Goal: Find specific page/section: Find specific page/section

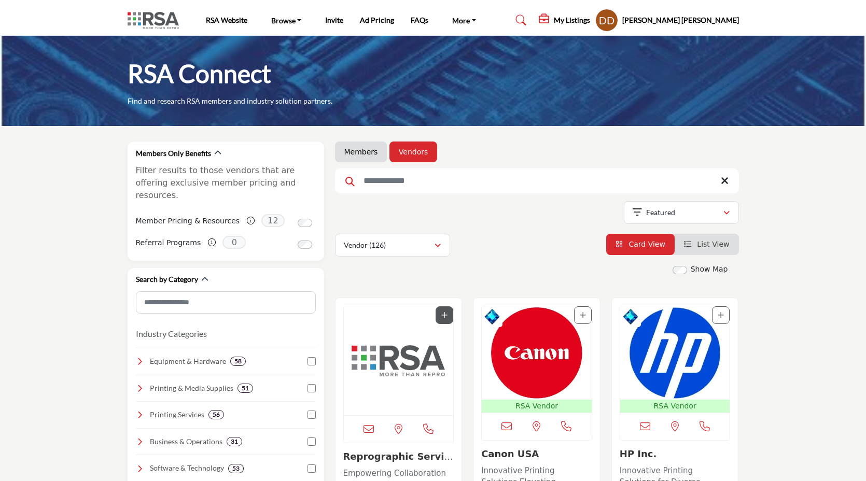
click at [360, 156] on link "Members" at bounding box center [361, 152] width 34 height 10
click at [355, 157] on link "Members" at bounding box center [361, 152] width 34 height 10
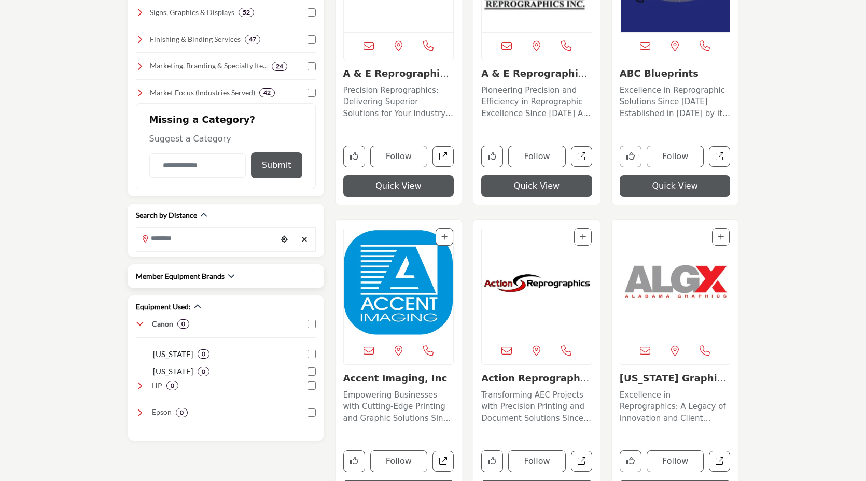
scroll to position [417, 0]
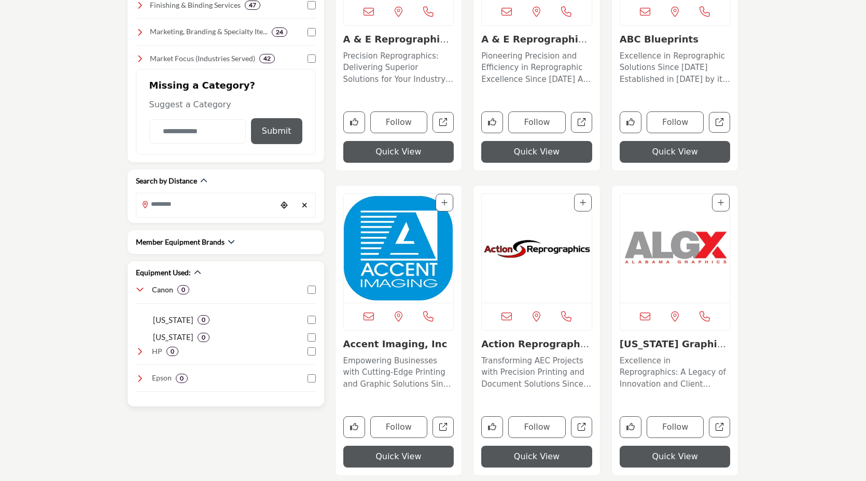
click at [143, 289] on icon at bounding box center [140, 290] width 8 height 8
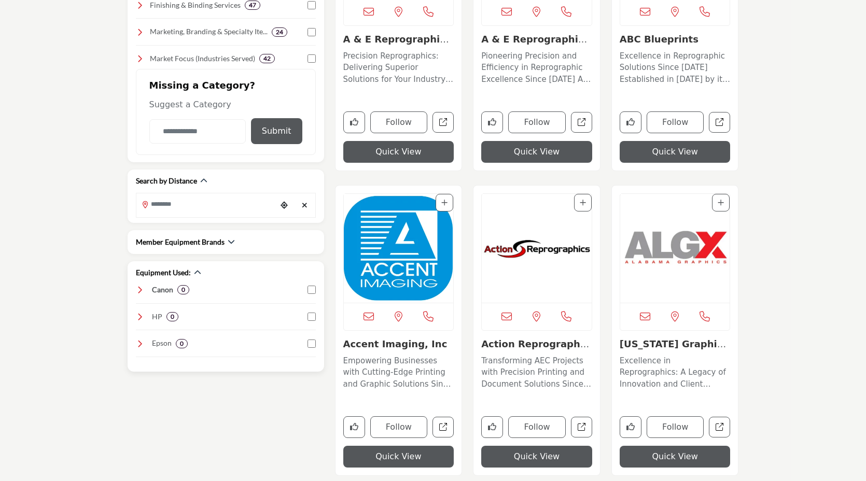
click at [138, 288] on icon at bounding box center [140, 290] width 8 height 8
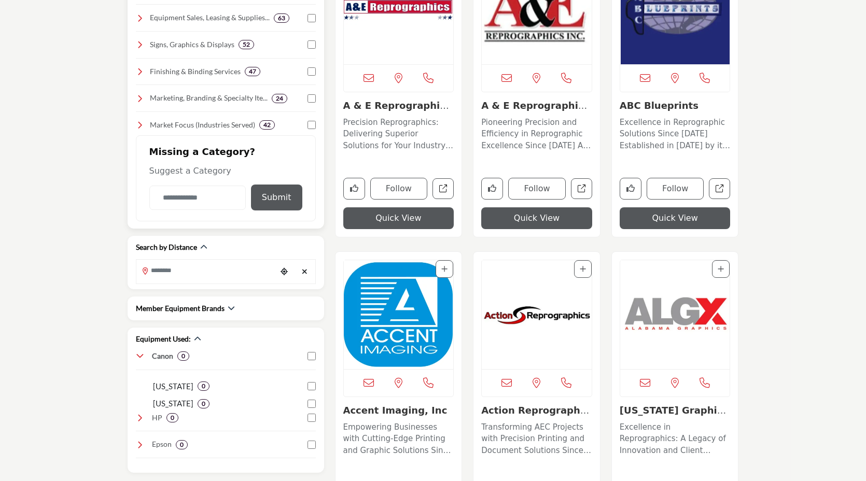
scroll to position [353, 0]
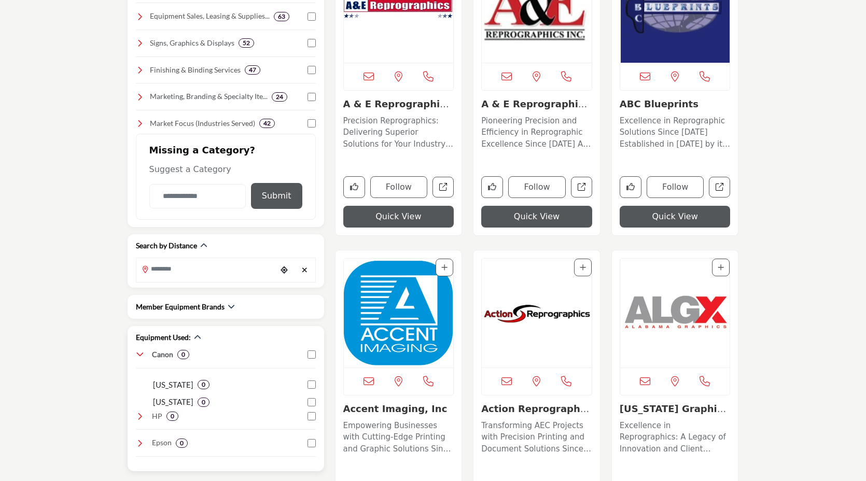
click at [142, 352] on icon at bounding box center [140, 354] width 8 height 8
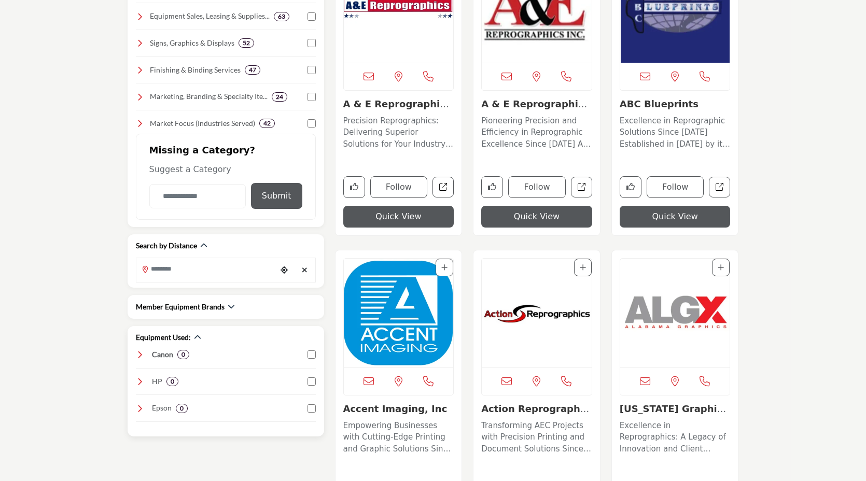
click at [140, 357] on icon at bounding box center [140, 354] width 8 height 8
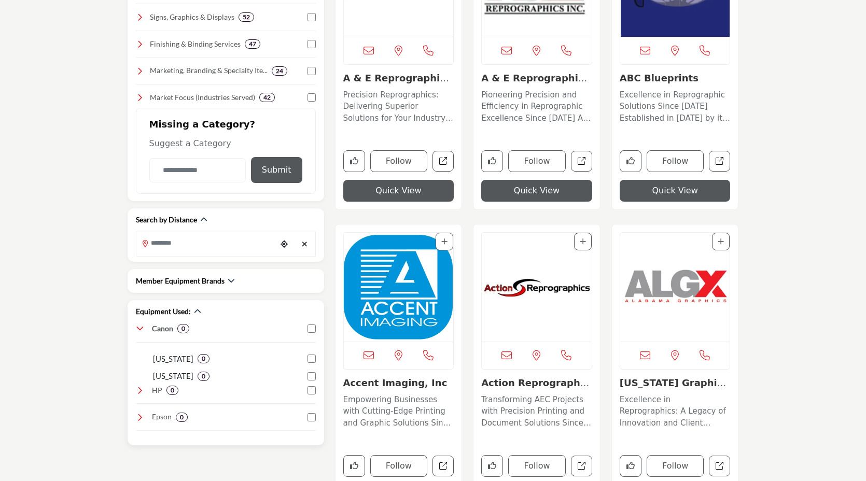
scroll to position [380, 0]
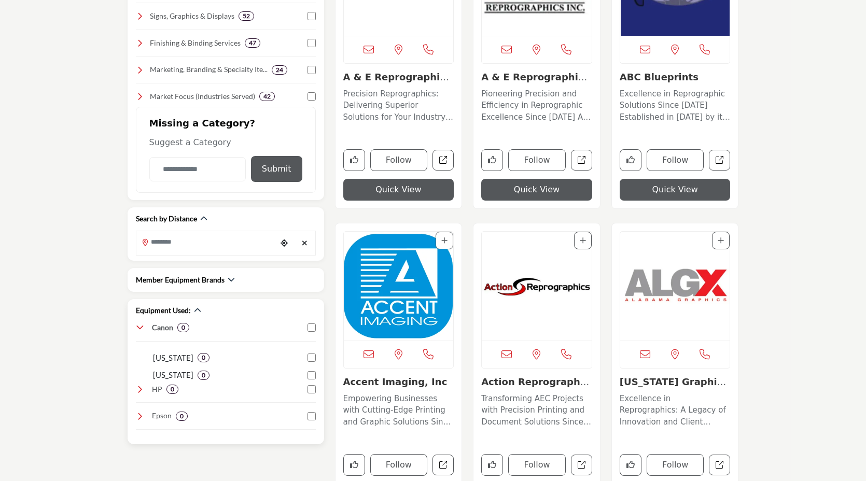
click at [140, 324] on icon at bounding box center [140, 328] width 8 height 8
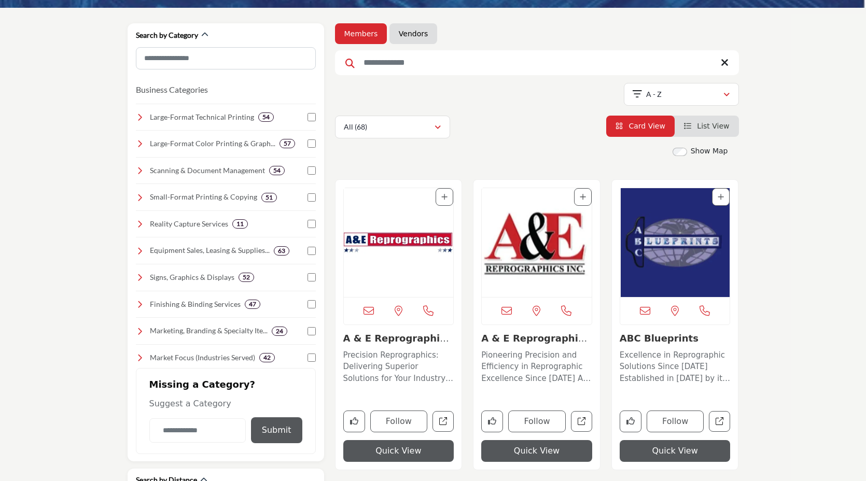
scroll to position [0, 0]
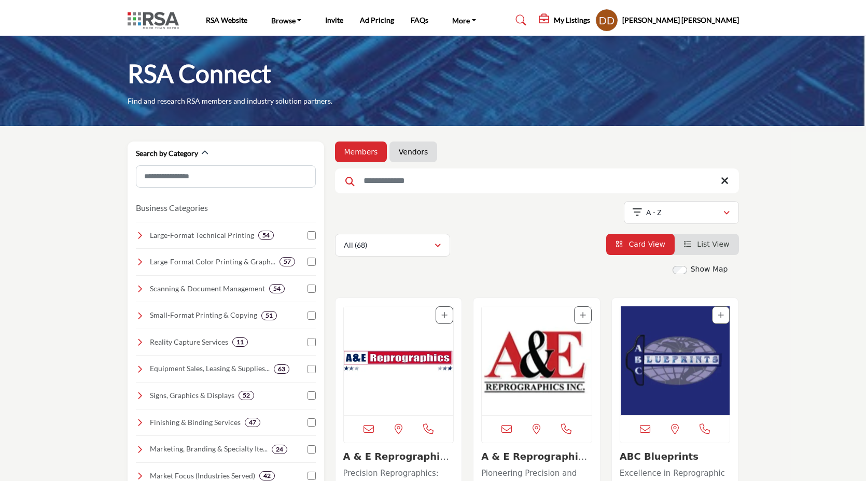
click at [419, 148] on link "Vendors" at bounding box center [413, 152] width 29 height 10
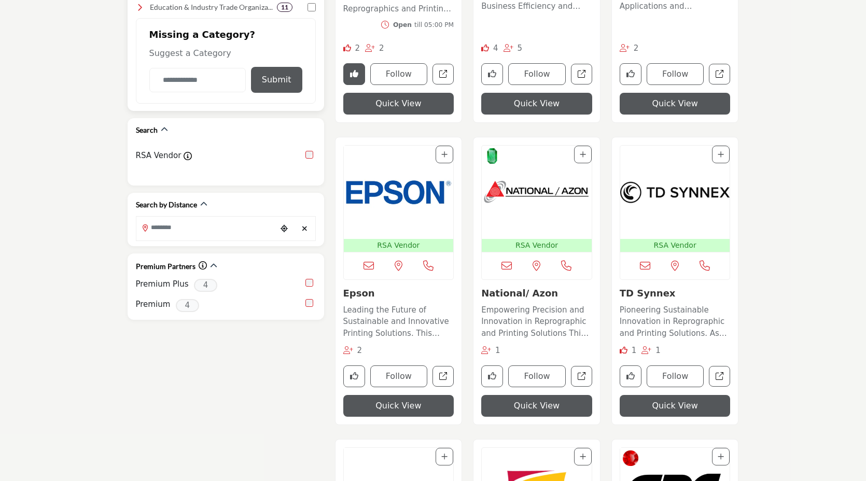
scroll to position [537, 0]
